Goal: Task Accomplishment & Management: Manage account settings

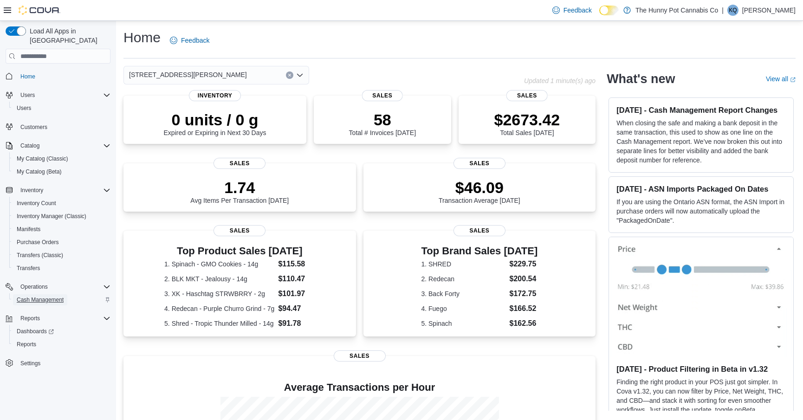
click at [49, 296] on span "Cash Management" at bounding box center [40, 299] width 47 height 7
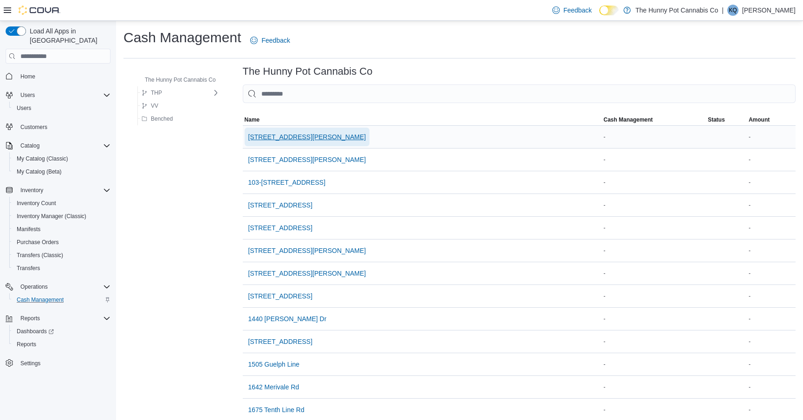
click at [270, 140] on span "[STREET_ADDRESS][PERSON_NAME]" at bounding box center [307, 136] width 118 height 9
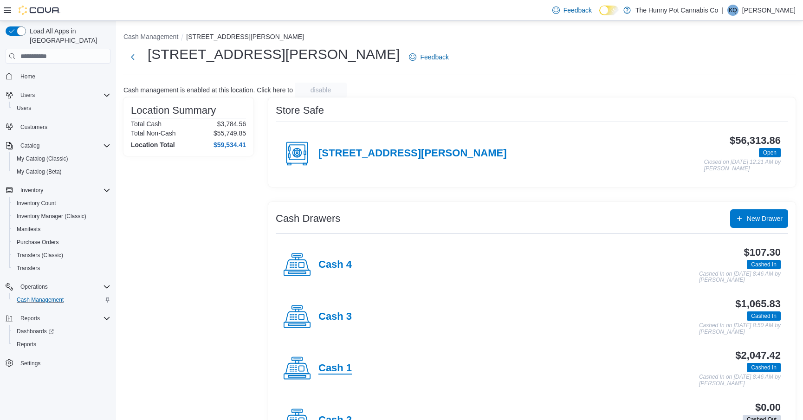
click at [326, 363] on h4 "Cash 1" at bounding box center [335, 369] width 33 height 12
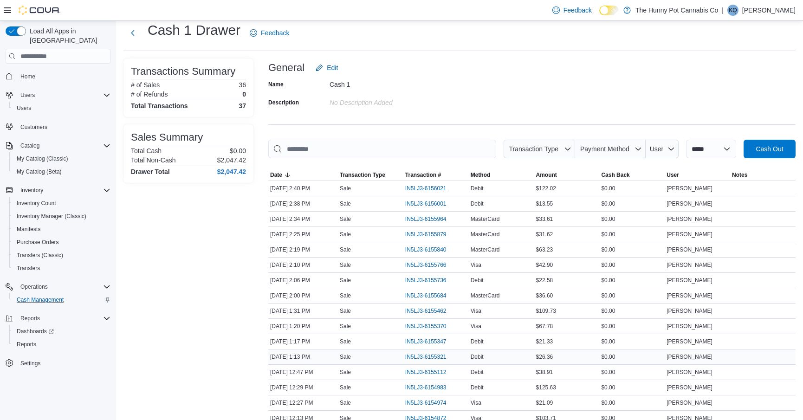
scroll to position [32, 0]
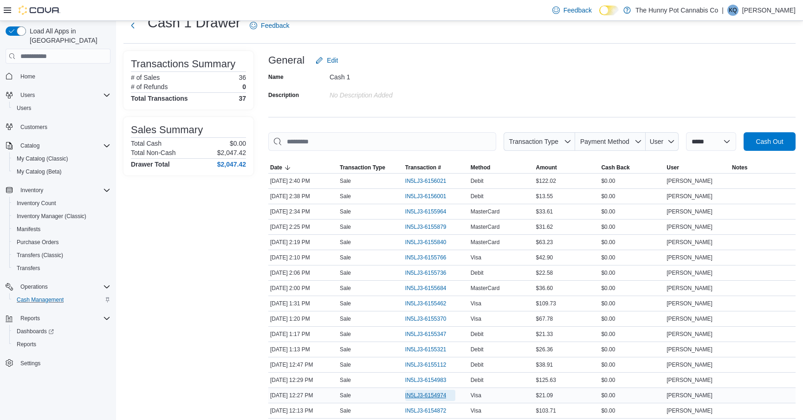
click at [415, 394] on span "IN5LJ3-6154974" at bounding box center [425, 395] width 41 height 7
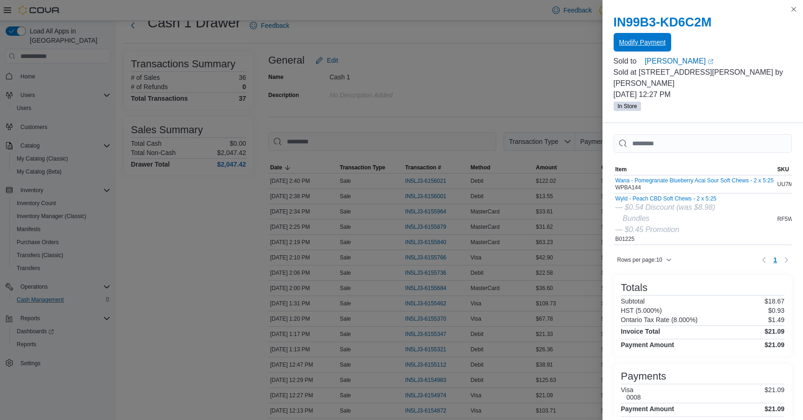
click at [631, 42] on span "Modify Payment" at bounding box center [642, 42] width 46 height 9
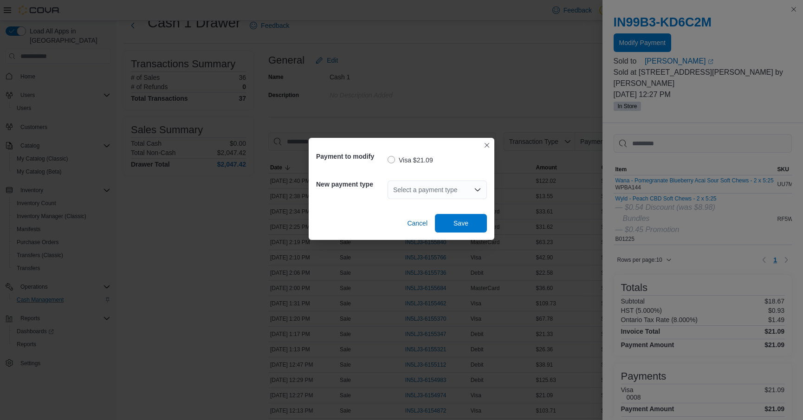
click at [416, 193] on div "Select a payment type" at bounding box center [437, 190] width 99 height 19
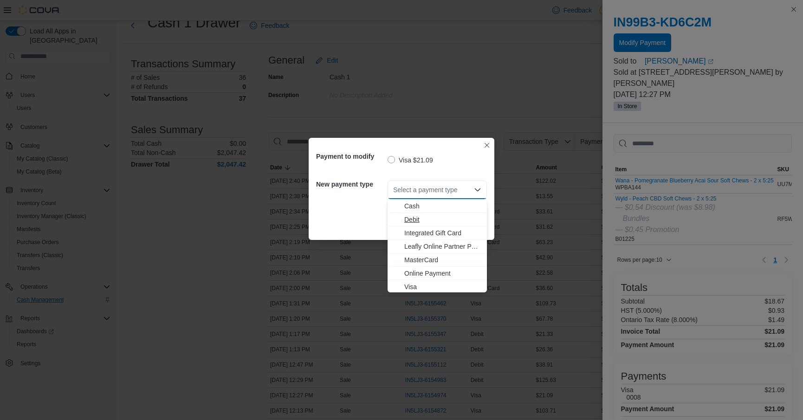
click at [408, 215] on span "Debit" at bounding box center [442, 219] width 77 height 9
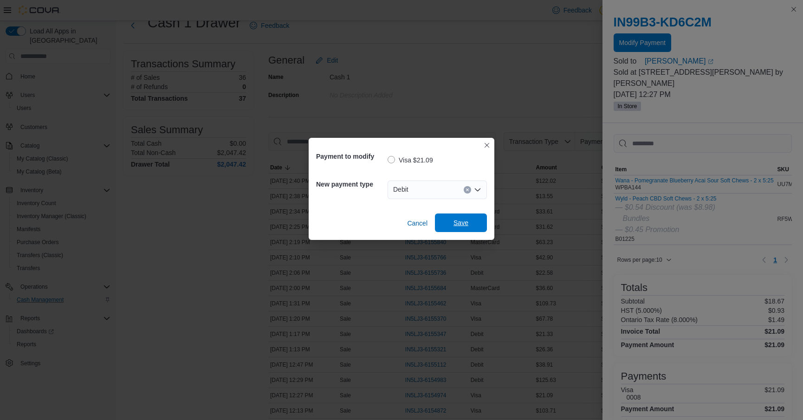
click at [472, 219] on span "Save" at bounding box center [461, 223] width 41 height 19
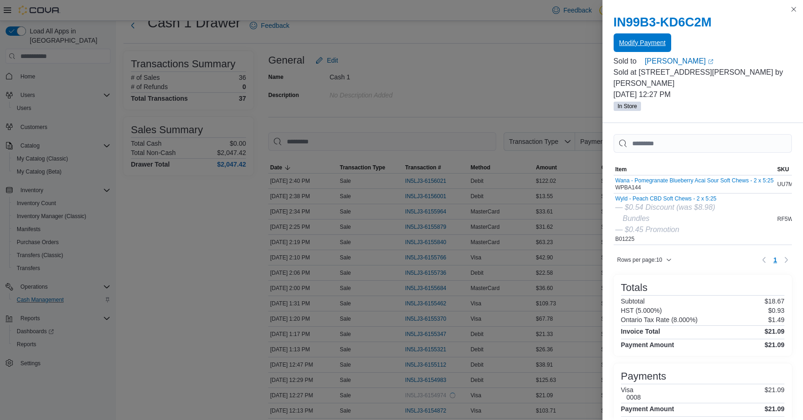
scroll to position [0, 0]
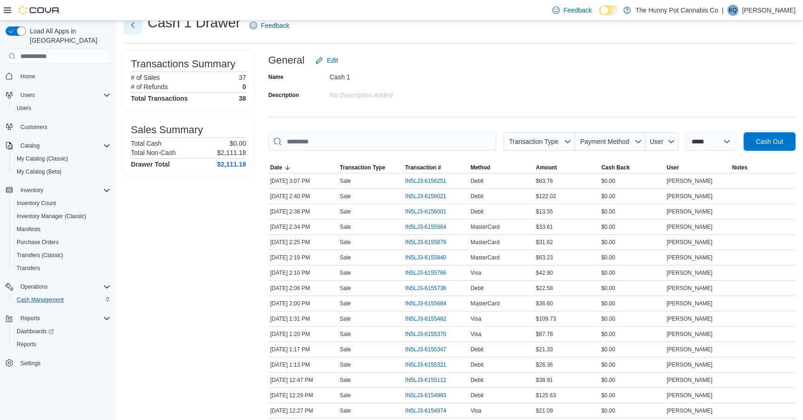
click at [136, 27] on button "Next" at bounding box center [133, 25] width 19 height 19
